Goal: Transaction & Acquisition: Purchase product/service

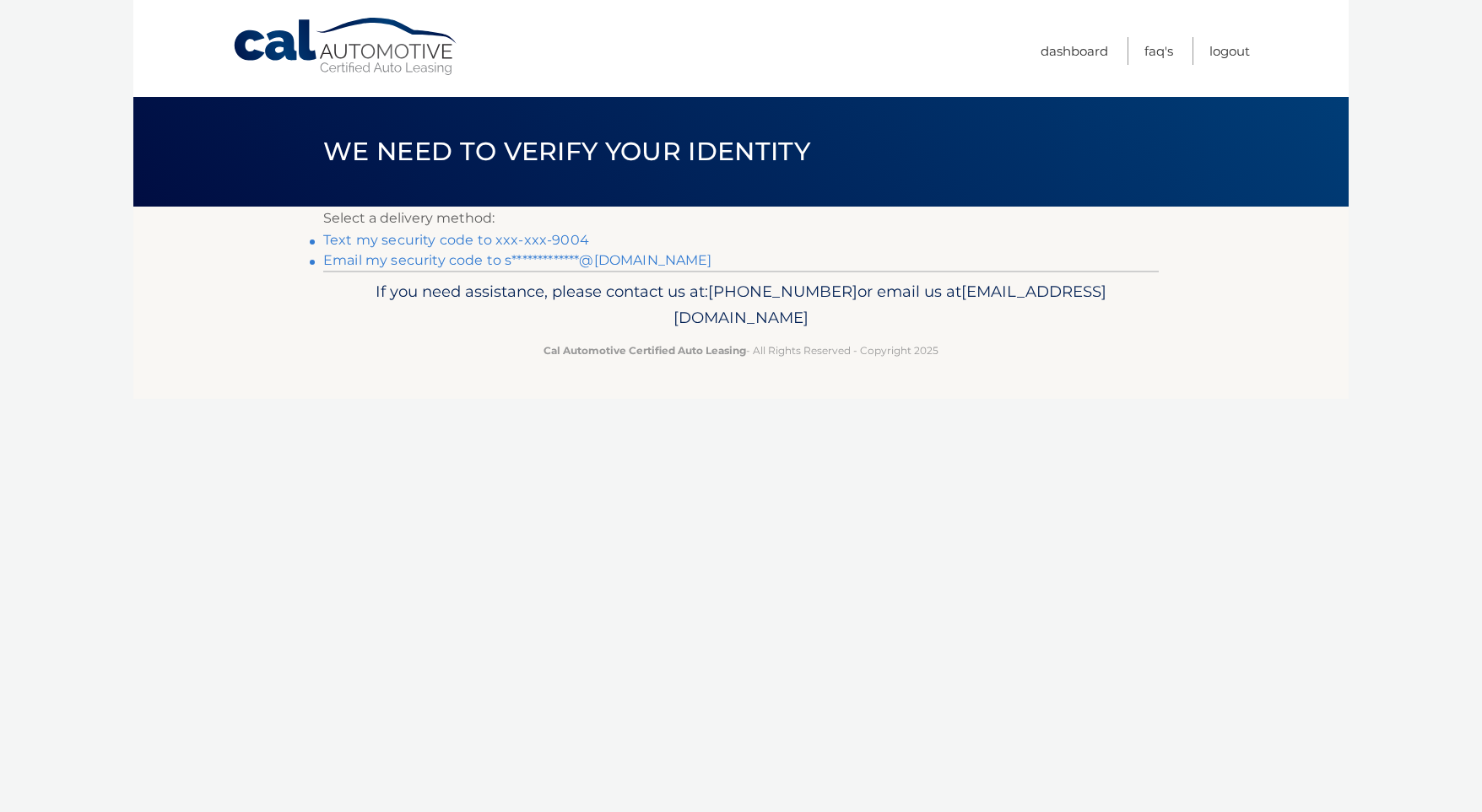
click at [516, 244] on link "Text my security code to xxx-xxx-9004" at bounding box center [456, 240] width 266 height 16
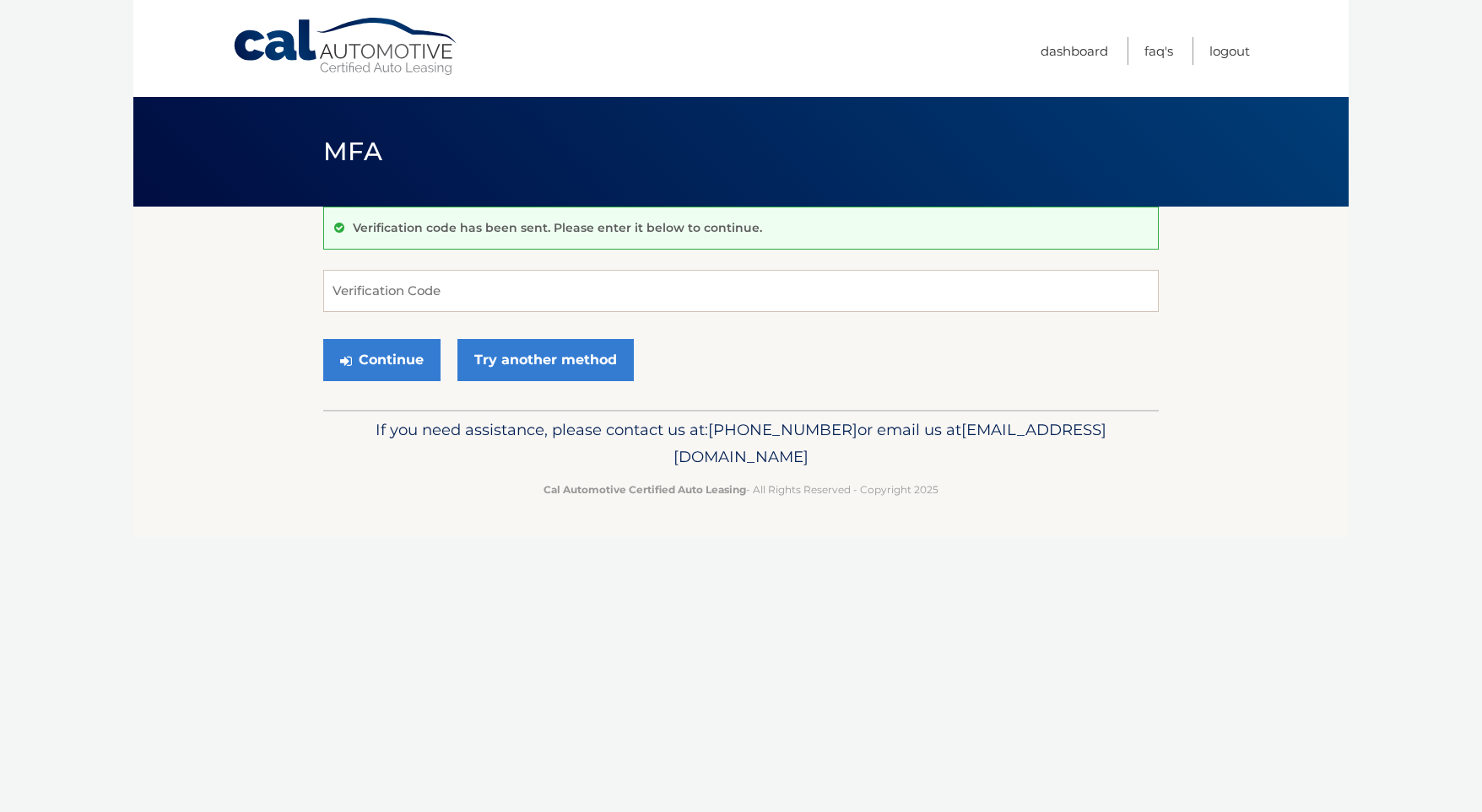
click at [496, 268] on div "Verification code has been sent. Please enter it below to continue. Verificatio…" at bounding box center [741, 309] width 836 height 203
click at [490, 295] on input "Verification Code" at bounding box center [741, 291] width 836 height 42
type input "947874"
click at [395, 360] on button "Continue" at bounding box center [381, 360] width 117 height 42
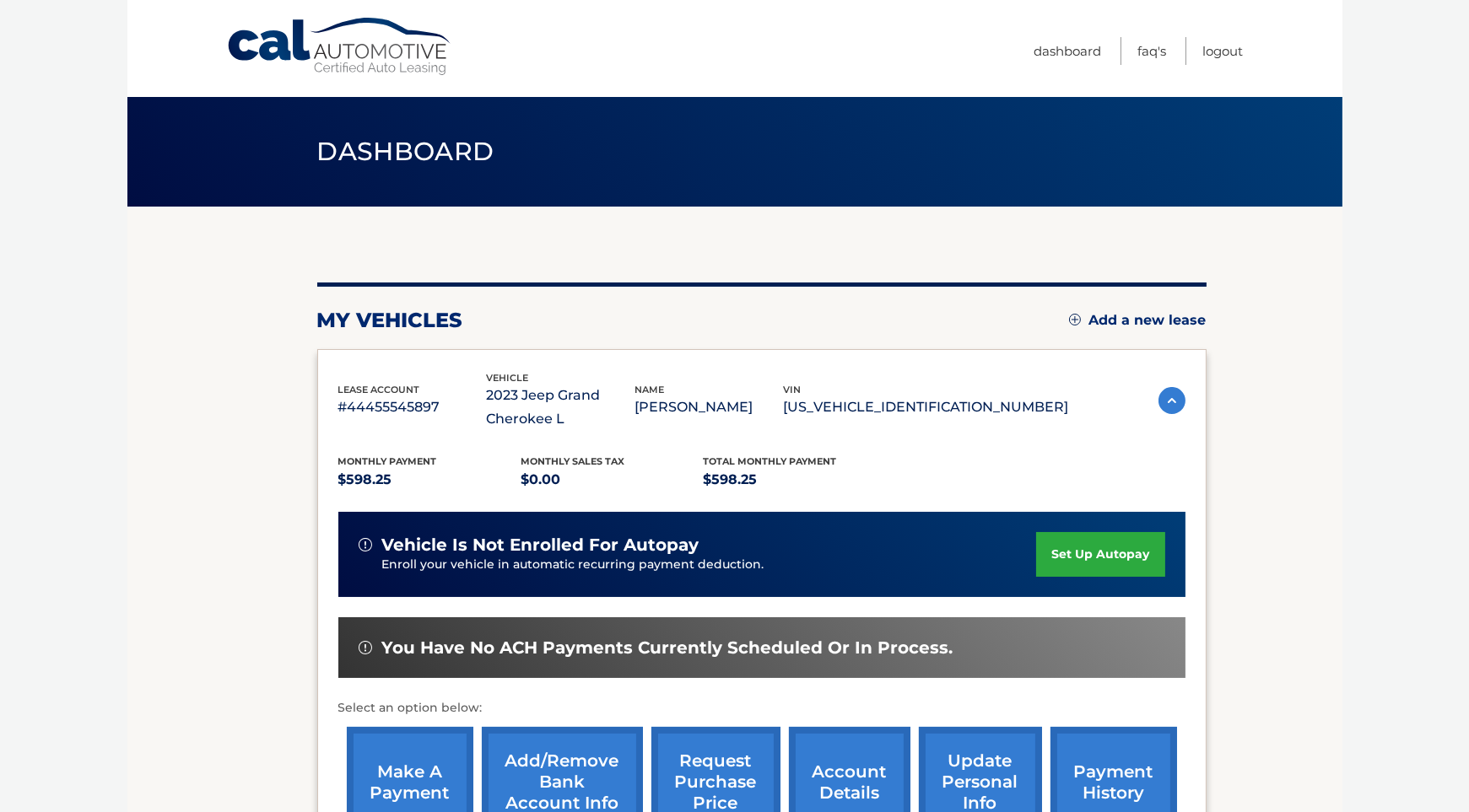
scroll to position [230, 0]
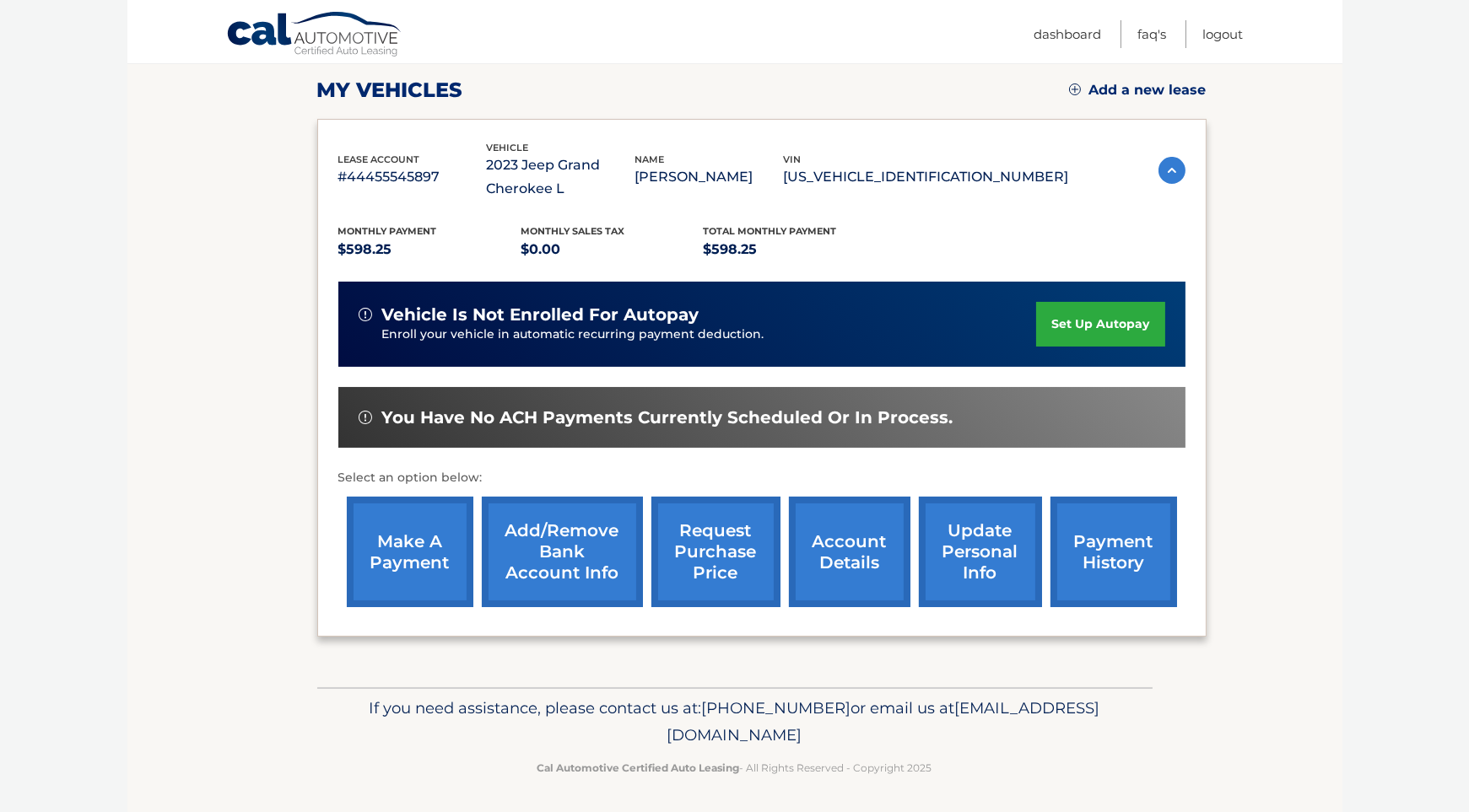
click at [389, 550] on link "make a payment" at bounding box center [411, 552] width 127 height 111
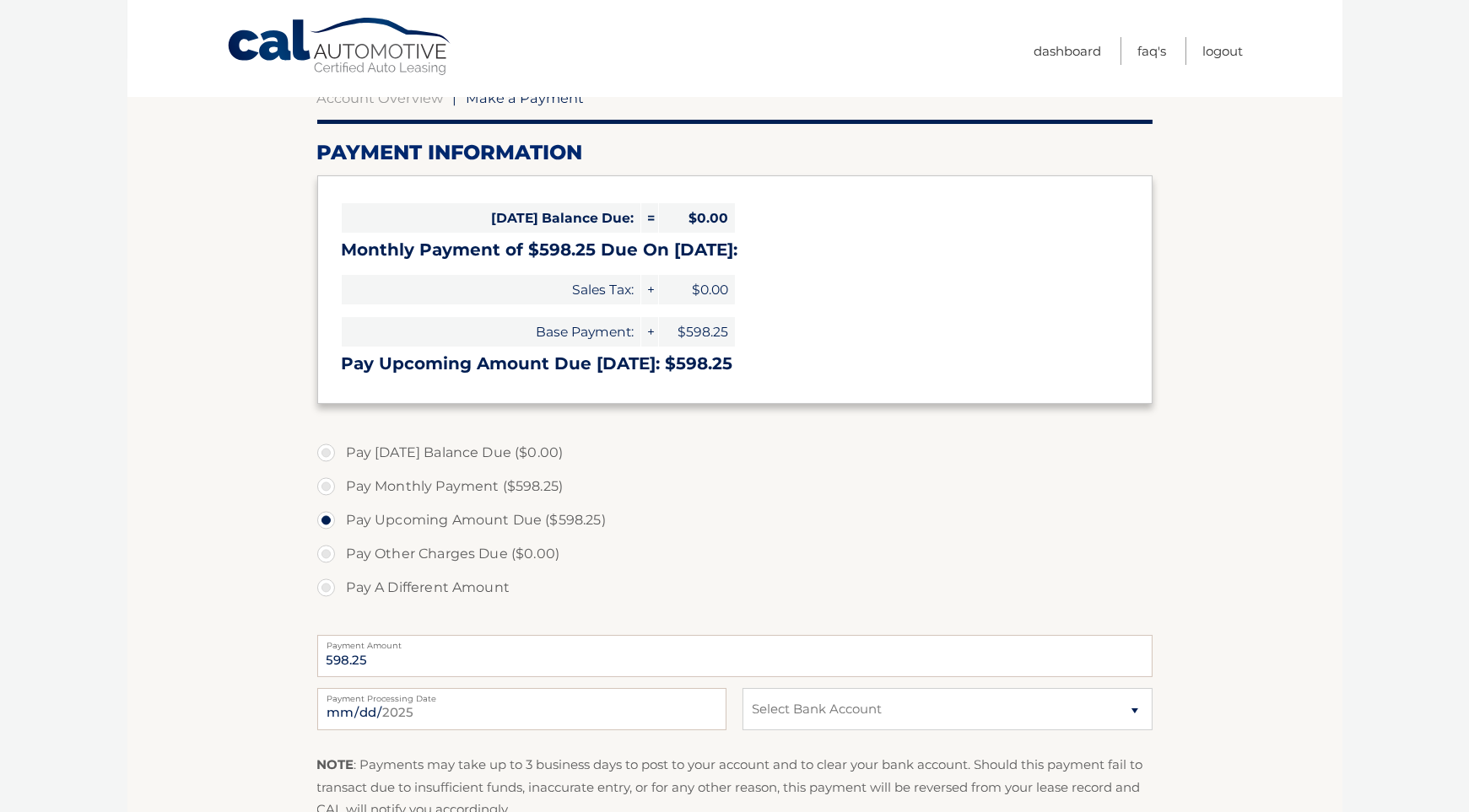
scroll to position [169, 0]
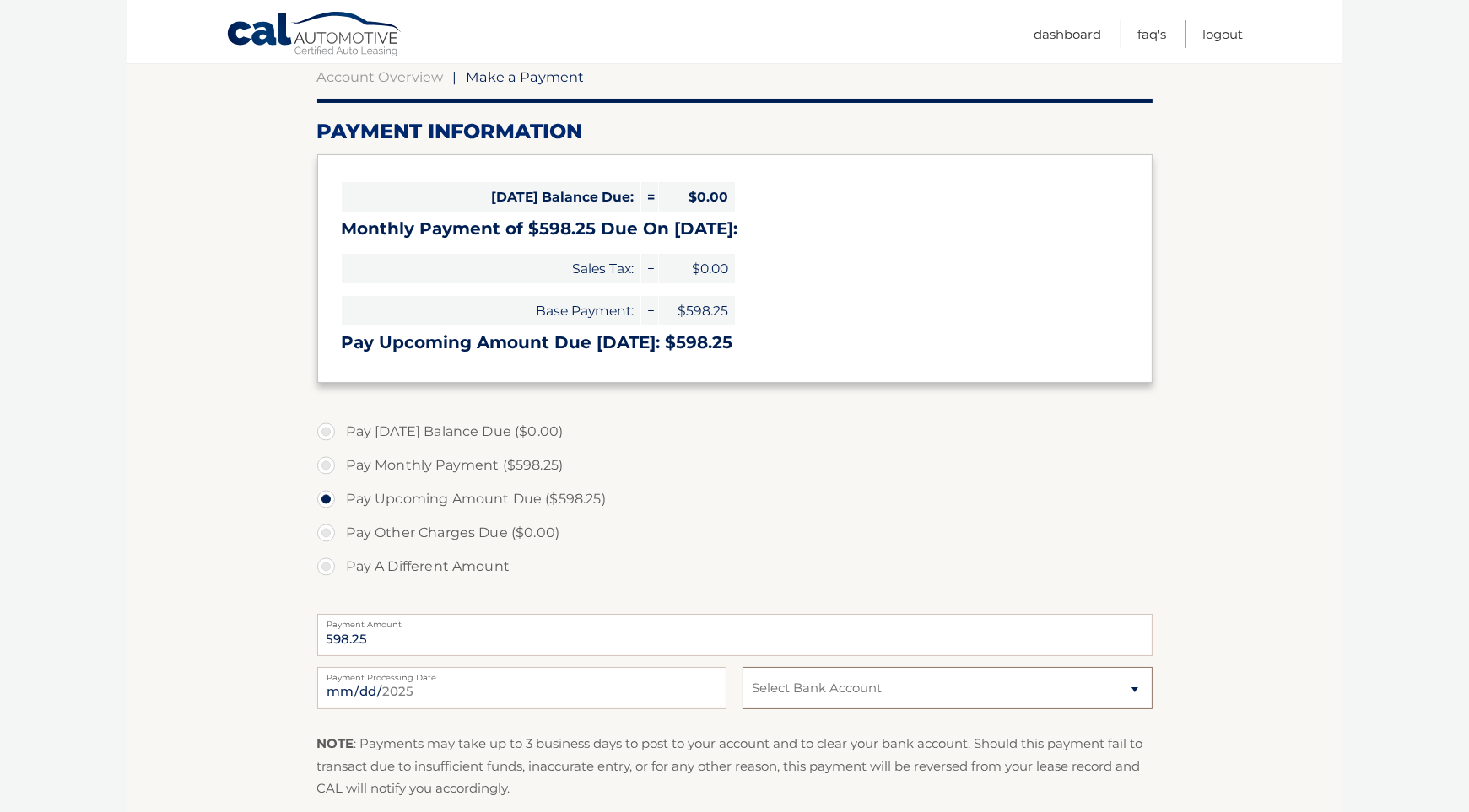
click at [905, 683] on select "Select Bank Account Checking FLAGSTAR BANK, NA *****7287 Checking JPMORGAN CHAS…" at bounding box center [947, 688] width 409 height 42
select select "MTE0YzM5YTYtYjkyNi00YmNkLTk0NWYtMWNjNWNjZTFmMTZm"
click at [743, 667] on select "Select Bank Account Checking FLAGSTAR BANK, NA *****7287 Checking JPMORGAN CHAS…" at bounding box center [947, 688] width 409 height 42
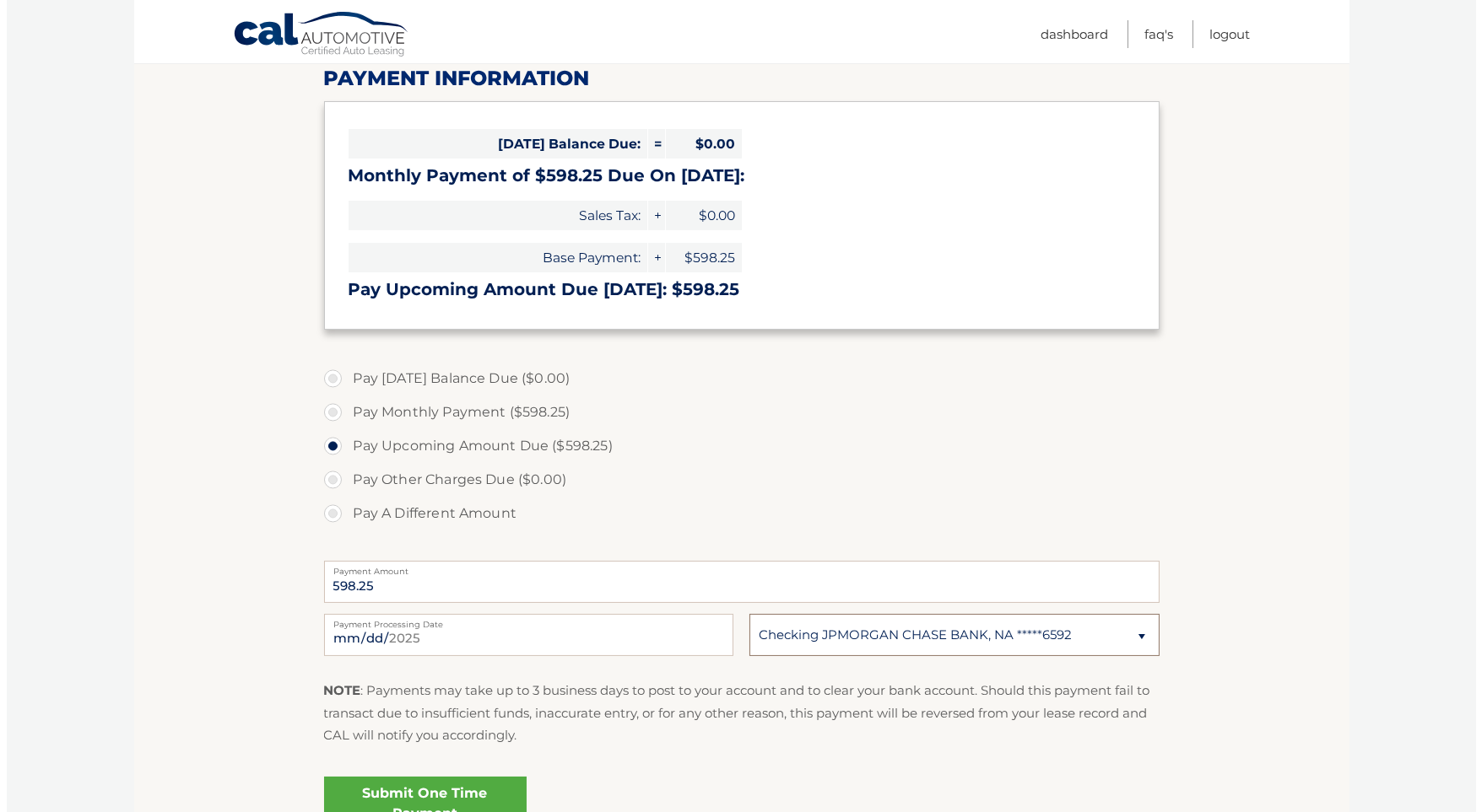
scroll to position [253, 0]
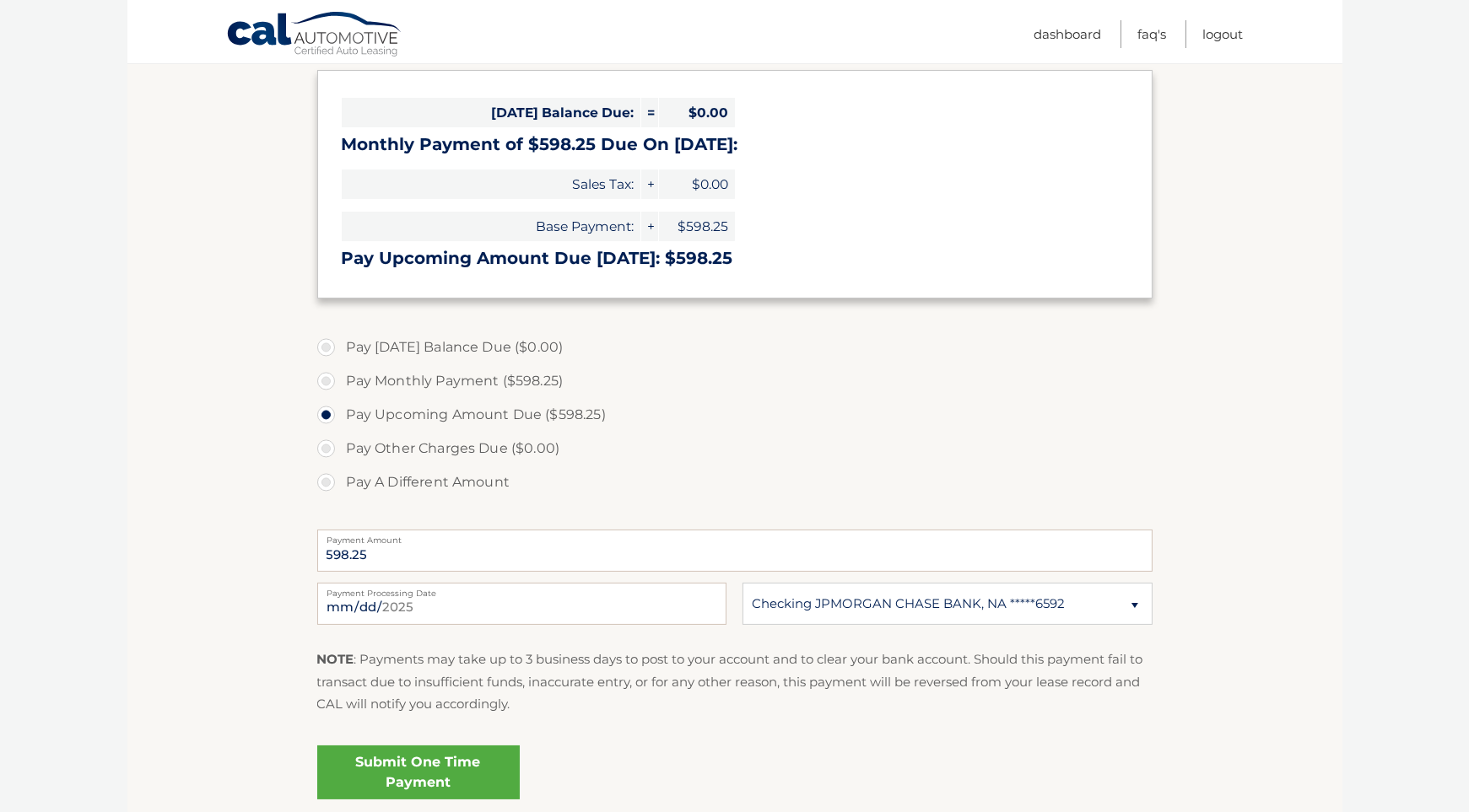
click at [448, 765] on link "Submit One Time Payment" at bounding box center [418, 773] width 203 height 54
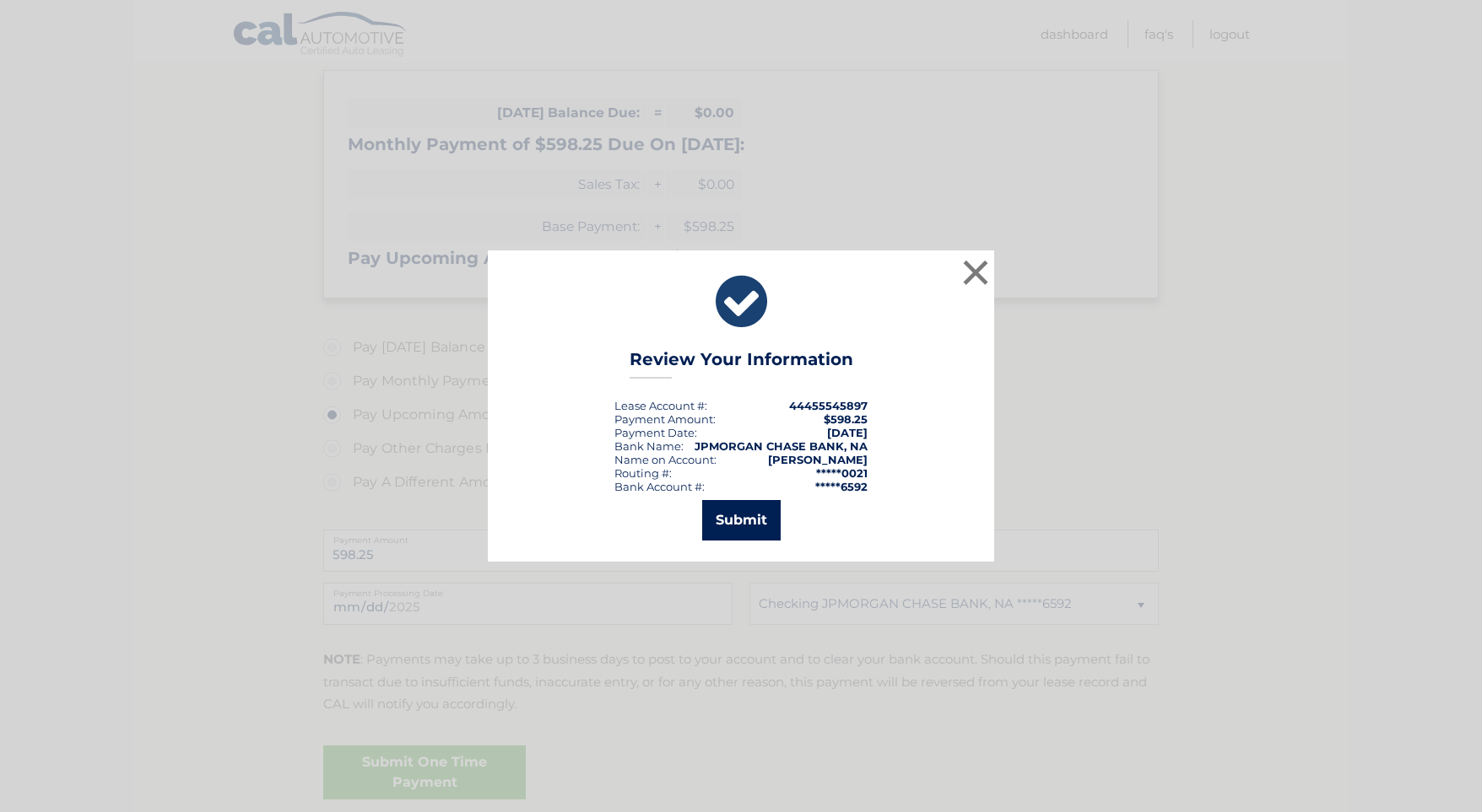
click at [748, 514] on button "Submit" at bounding box center [742, 520] width 79 height 40
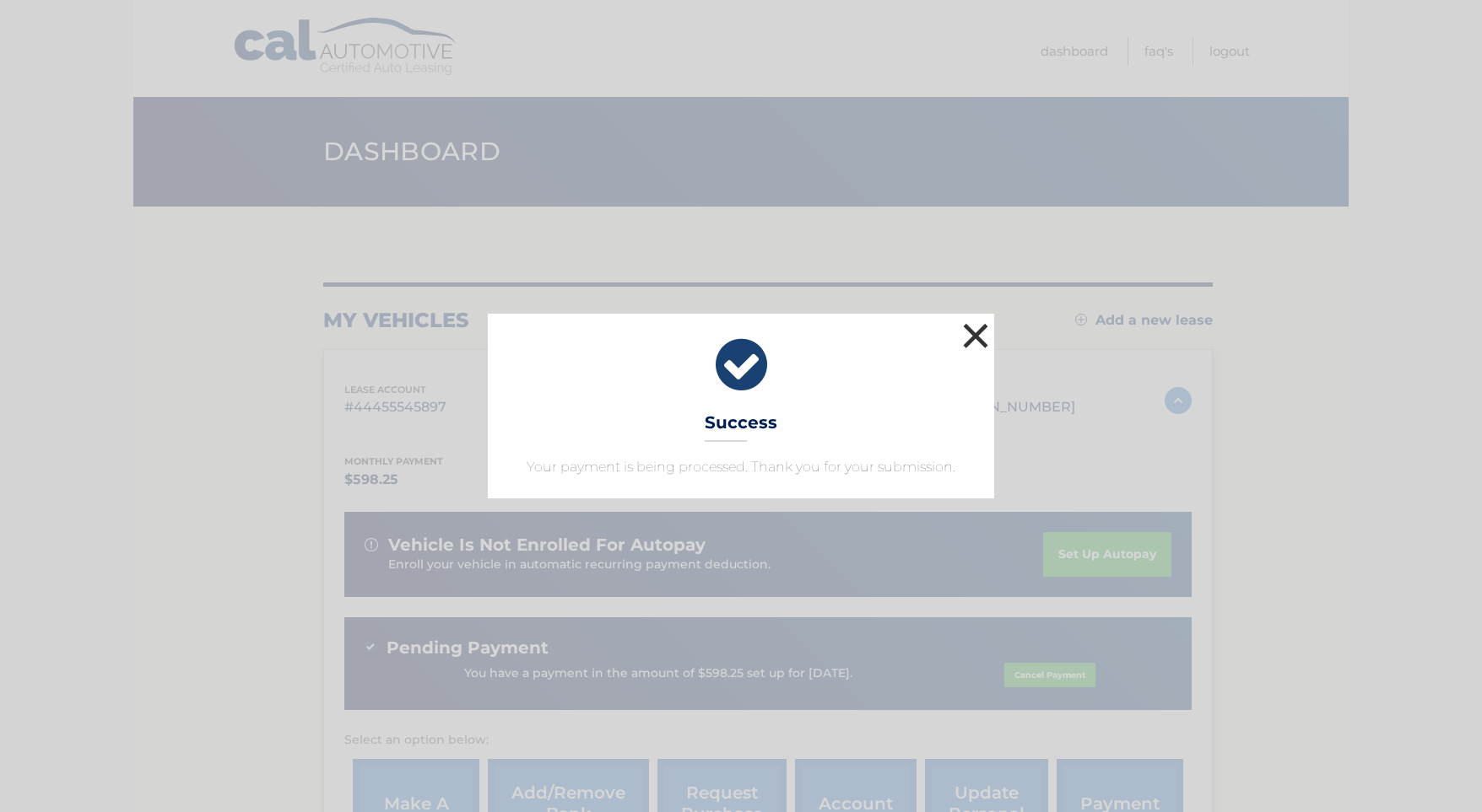
click at [976, 338] on button "×" at bounding box center [976, 336] width 34 height 34
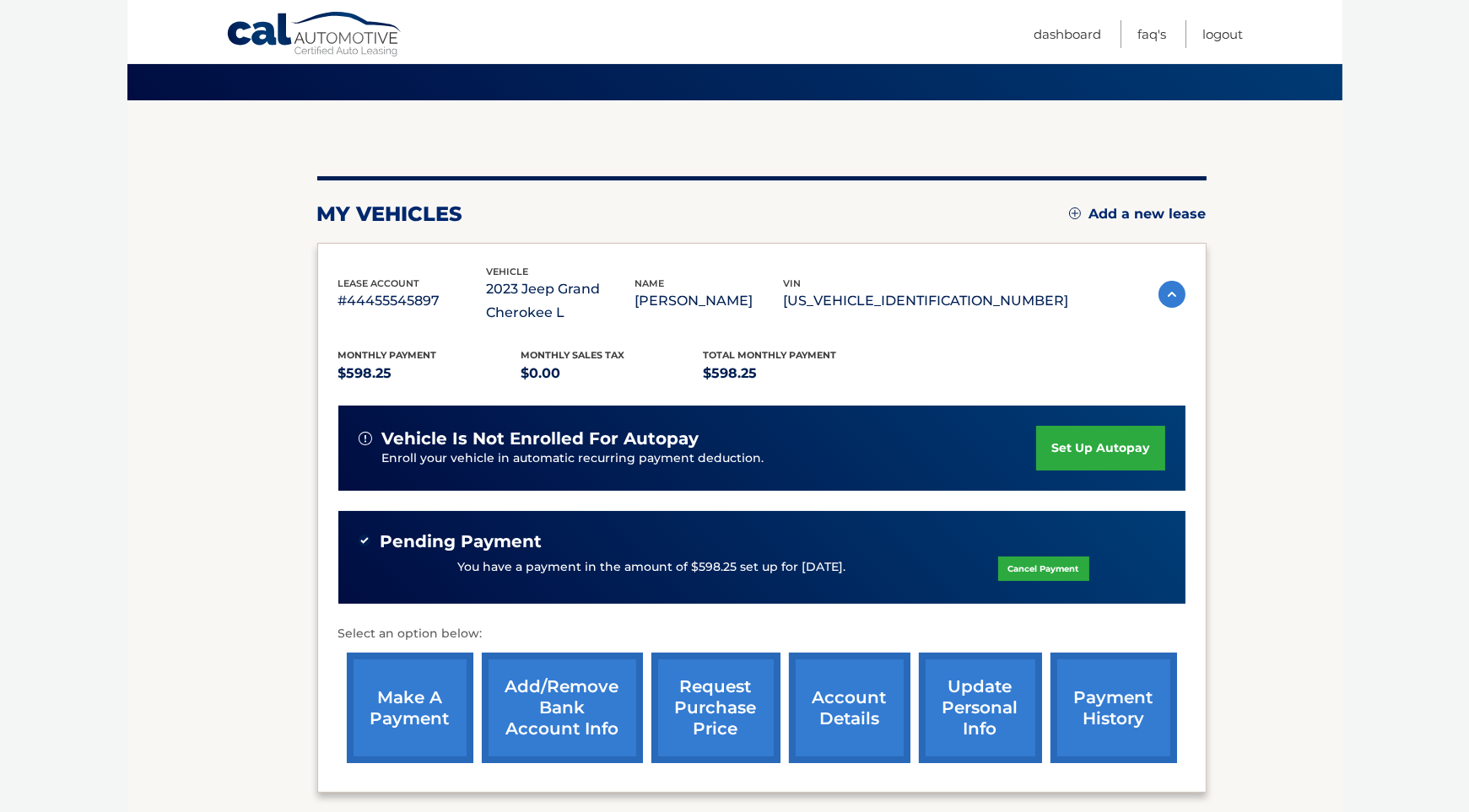
scroll to position [85, 0]
